Goal: Contribute content

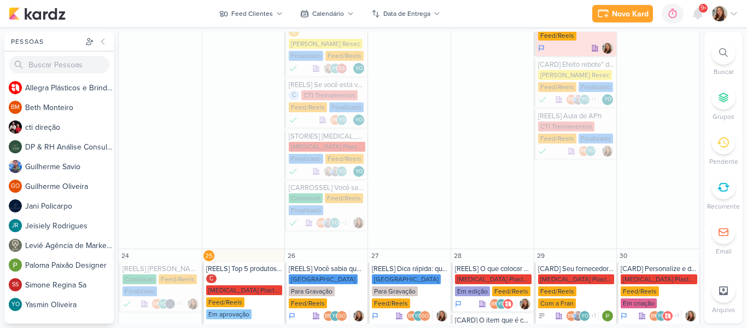
scroll to position [908, 0]
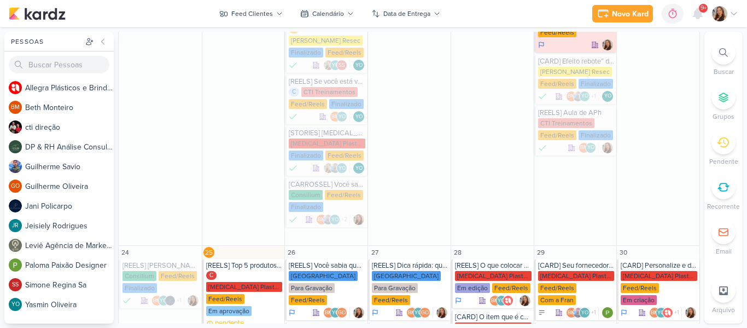
drag, startPoint x: 701, startPoint y: 179, endPoint x: 698, endPoint y: 196, distance: 17.2
click at [698, 196] on div "Pessoas [GEOGRAPHIC_DATA] A l l e g r a P l á s t i c o s e B r i n d e s P e r…" at bounding box center [373, 177] width 747 height 291
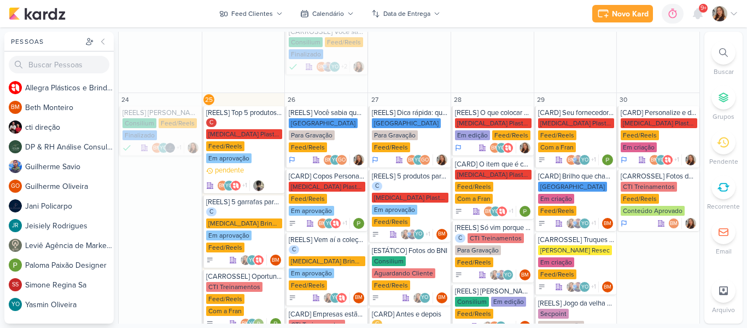
scroll to position [1064, 0]
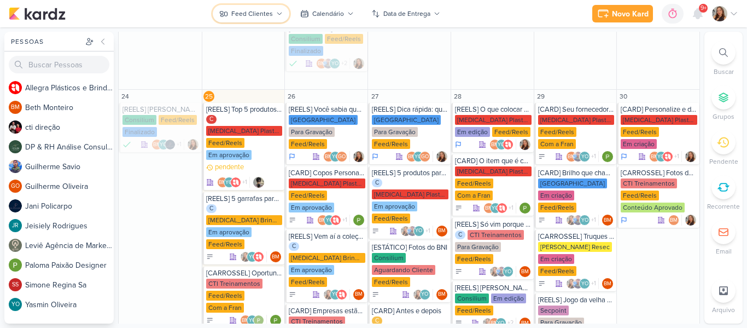
click at [237, 13] on div "Feed Clientes" at bounding box center [252, 14] width 42 height 10
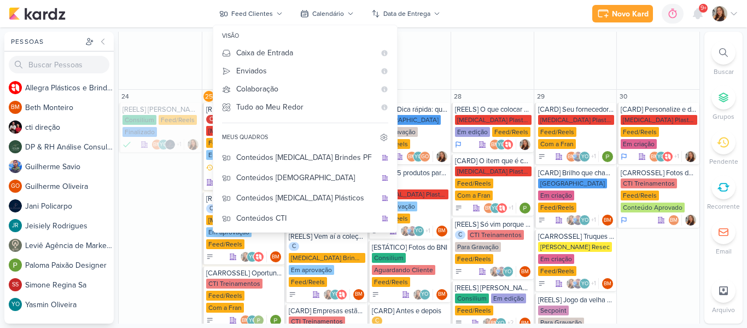
click at [199, 16] on div "Novo Kard Ctrl + k 0h0m Sessão desligada... Hoje 0h0m Semana 0h0m Mês 0h0m" at bounding box center [374, 13] width 730 height 27
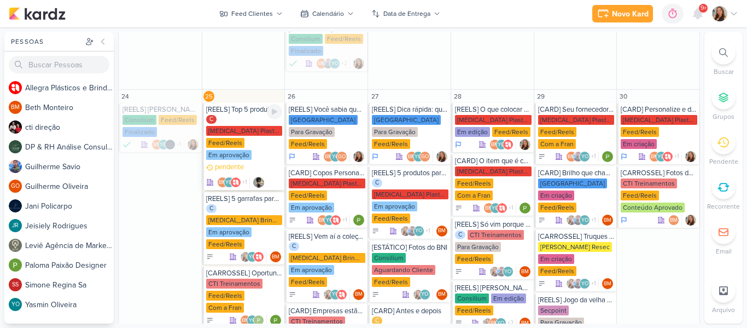
click at [237, 126] on div "[MEDICAL_DATA] Plasticos PJ" at bounding box center [244, 131] width 77 height 10
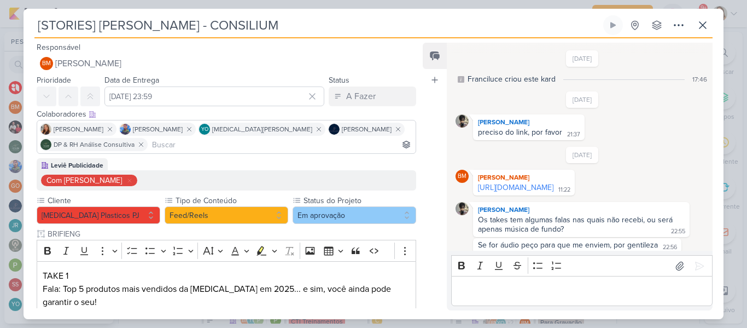
type input "[REELS] Top 5 produtos que mais vendemos ate agora em 2025."
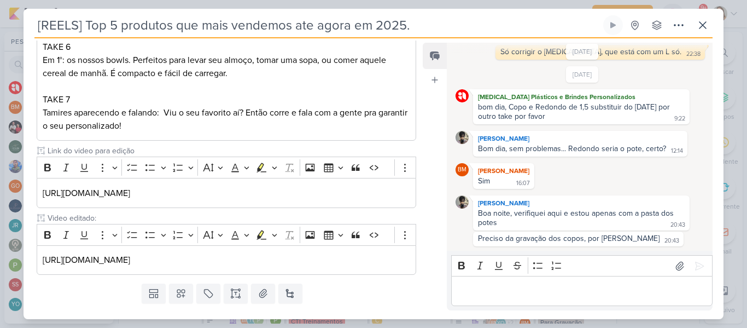
scroll to position [558, 0]
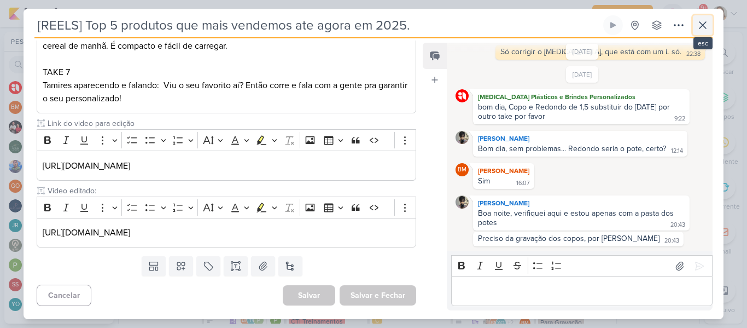
click at [706, 31] on icon at bounding box center [702, 25] width 13 height 13
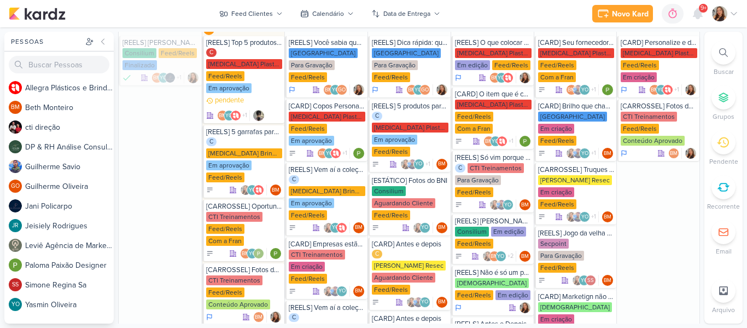
scroll to position [1124, 0]
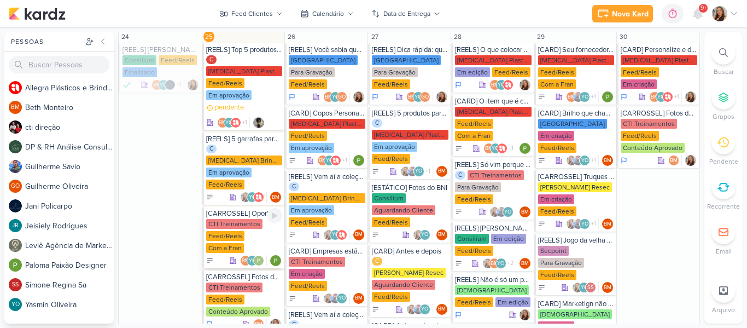
click at [234, 219] on div "CTI Treinamentos Feed/Reels Com a Fran" at bounding box center [244, 236] width 77 height 35
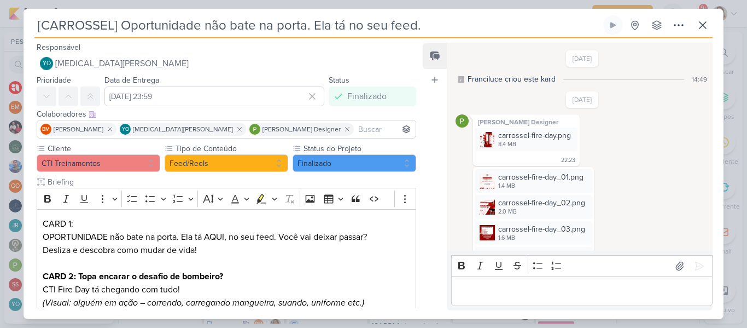
scroll to position [344, 0]
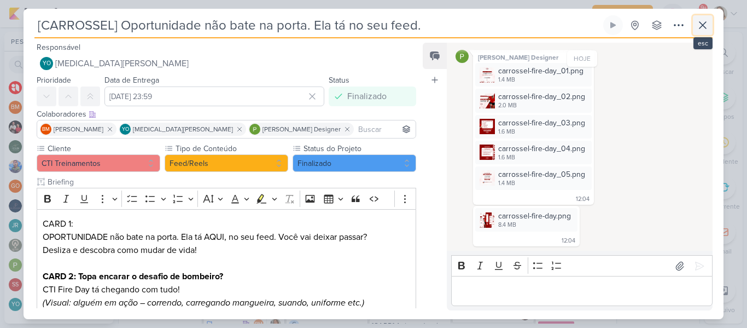
click at [704, 22] on icon at bounding box center [702, 25] width 13 height 13
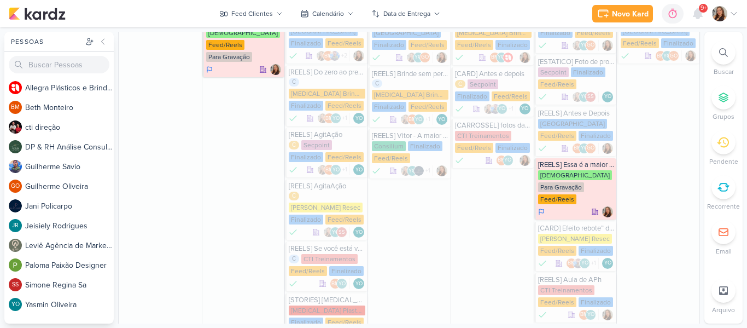
scroll to position [779, 0]
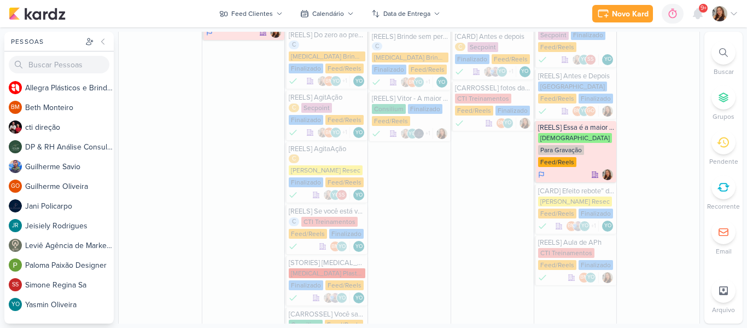
drag, startPoint x: 701, startPoint y: 162, endPoint x: 699, endPoint y: 180, distance: 18.1
click at [699, 180] on div "Pessoas [GEOGRAPHIC_DATA] A l l e g r a P l á s t i c o s e B r i n d e s P e r…" at bounding box center [373, 177] width 747 height 291
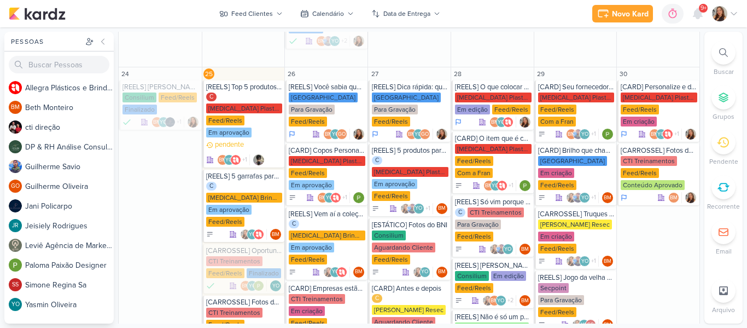
scroll to position [1091, 0]
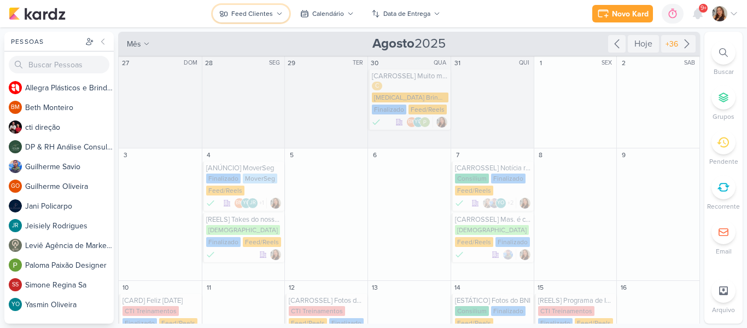
click at [233, 12] on div "Feed Clientes" at bounding box center [252, 14] width 42 height 10
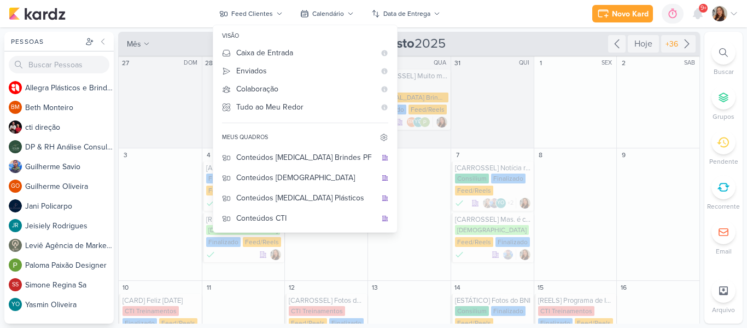
click at [525, 18] on div "Novo Kard Ctrl + k 0h0m Sessão desligada... Hoje 0h0m Semana 0h0m Mês 0h0m" at bounding box center [374, 13] width 730 height 27
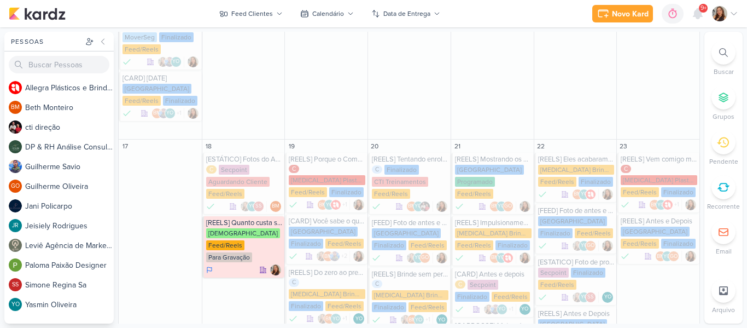
scroll to position [560, 0]
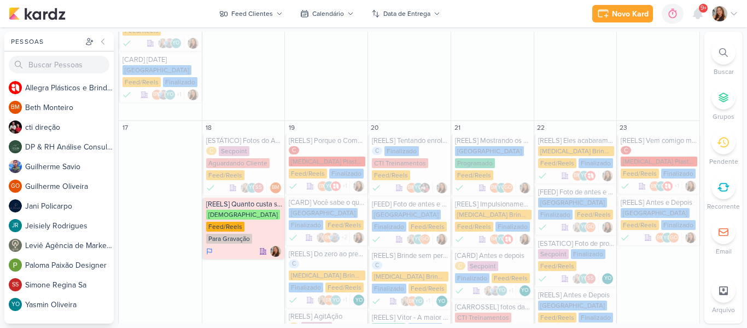
click at [697, 144] on div "Pessoas [GEOGRAPHIC_DATA] A l l e g r a P l á s t i c o s e B r i n d e s P e r…" at bounding box center [373, 177] width 747 height 291
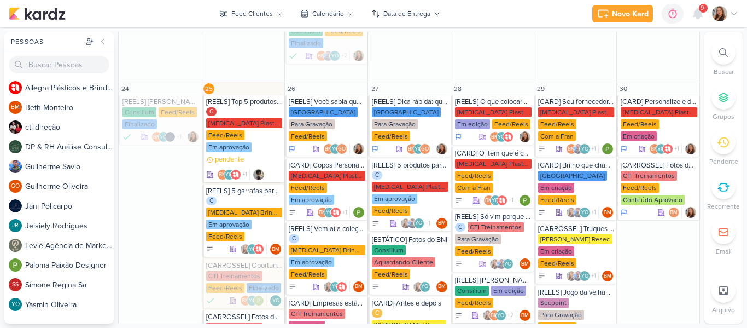
scroll to position [1076, 0]
